Goal: Information Seeking & Learning: Learn about a topic

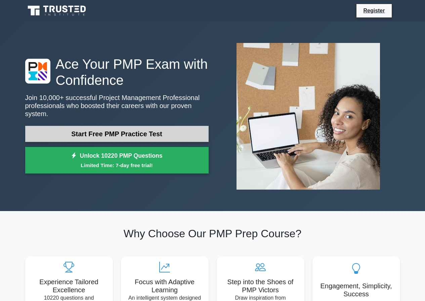
click at [93, 131] on link "Start Free PMP Practice Test" at bounding box center [116, 134] width 183 height 16
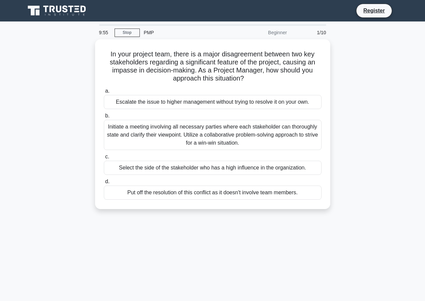
click at [386, 131] on div "In your project team, there is a major disagreement between two key stakeholder…" at bounding box center [212, 128] width 383 height 178
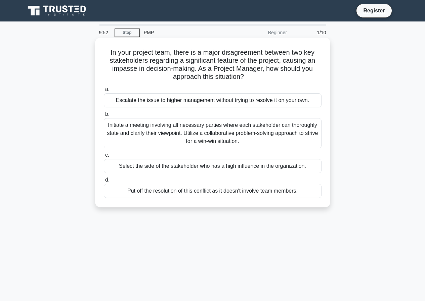
click at [148, 168] on div "Select the side of the stakeholder who has a high influence in the organization." at bounding box center [213, 166] width 218 height 14
click at [104, 158] on input "c. Select the side of the stakeholder who has a high influence in the organizat…" at bounding box center [104, 155] width 0 height 4
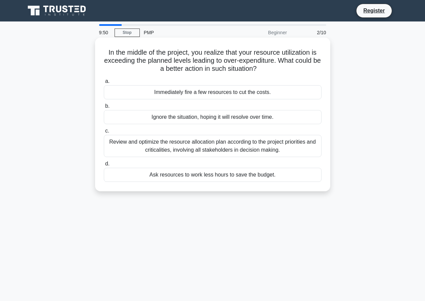
click at [177, 177] on div "Ask resources to work less hours to save the budget." at bounding box center [213, 175] width 218 height 14
click at [104, 166] on input "d. Ask resources to work less hours to save the budget." at bounding box center [104, 164] width 0 height 4
